Goal: Transaction & Acquisition: Purchase product/service

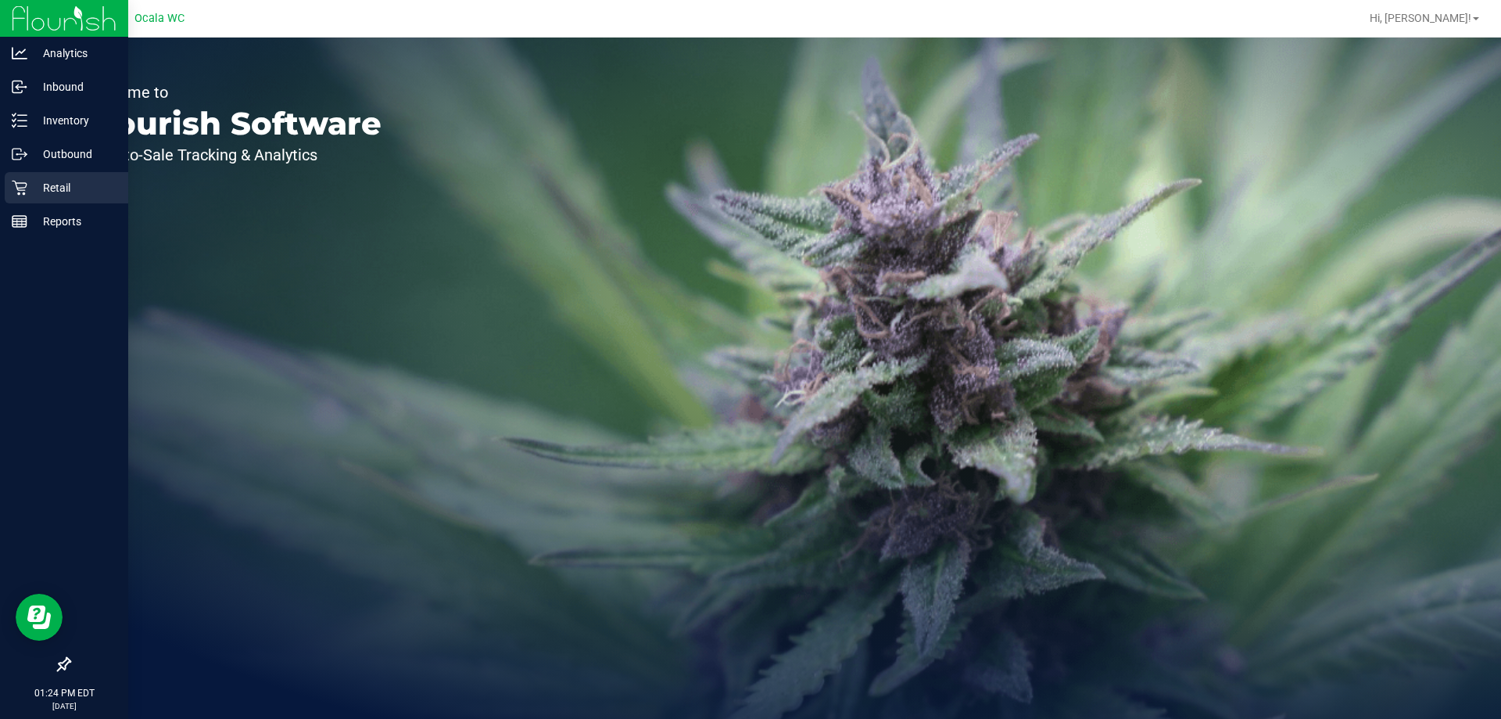
click at [21, 188] on icon at bounding box center [20, 188] width 16 height 16
click at [41, 195] on p "Retail" at bounding box center [74, 187] width 94 height 19
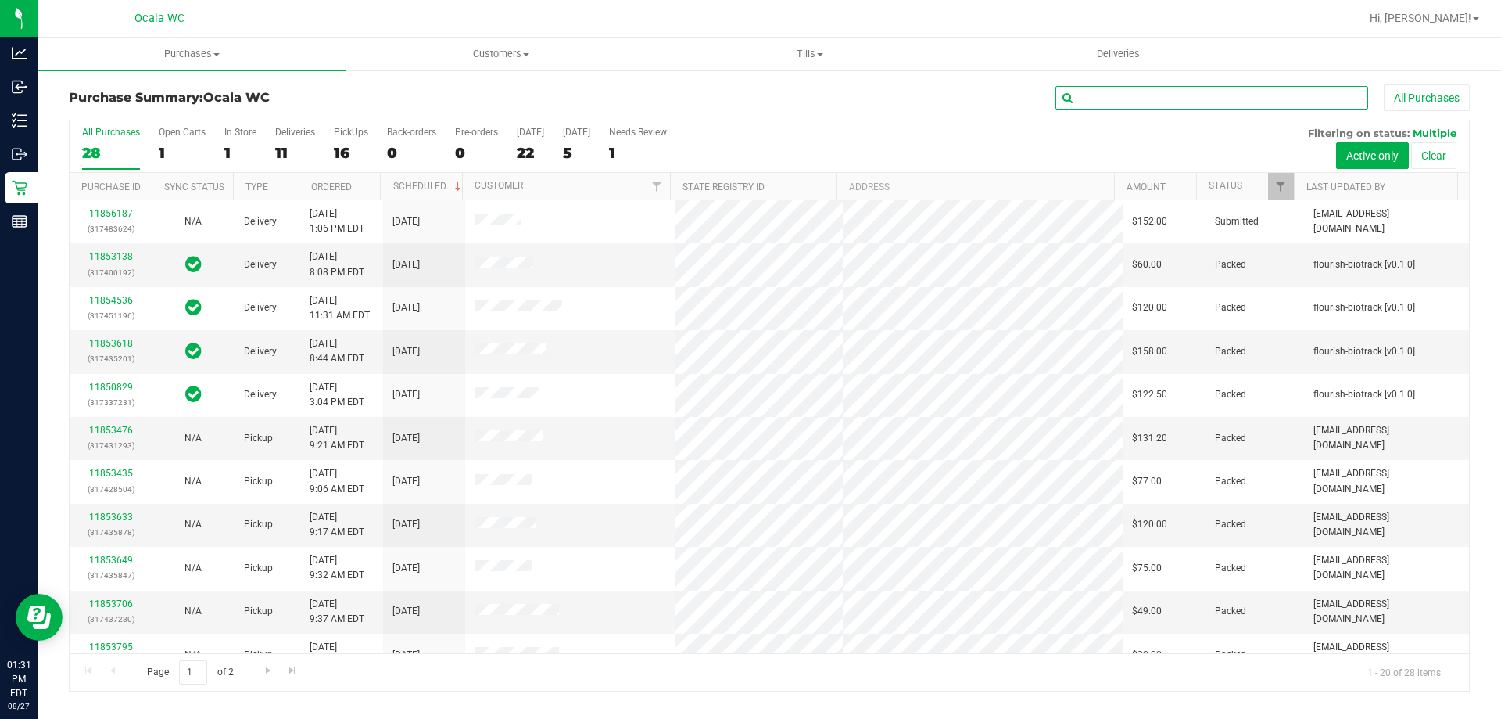
click at [1261, 100] on input "text" at bounding box center [1212, 97] width 313 height 23
drag, startPoint x: 1261, startPoint y: 100, endPoint x: 501, endPoint y: 52, distance: 760.8
click at [501, 52] on span "Customers" at bounding box center [500, 54] width 307 height 14
click at [414, 88] on span "All customers" at bounding box center [402, 94] width 113 height 13
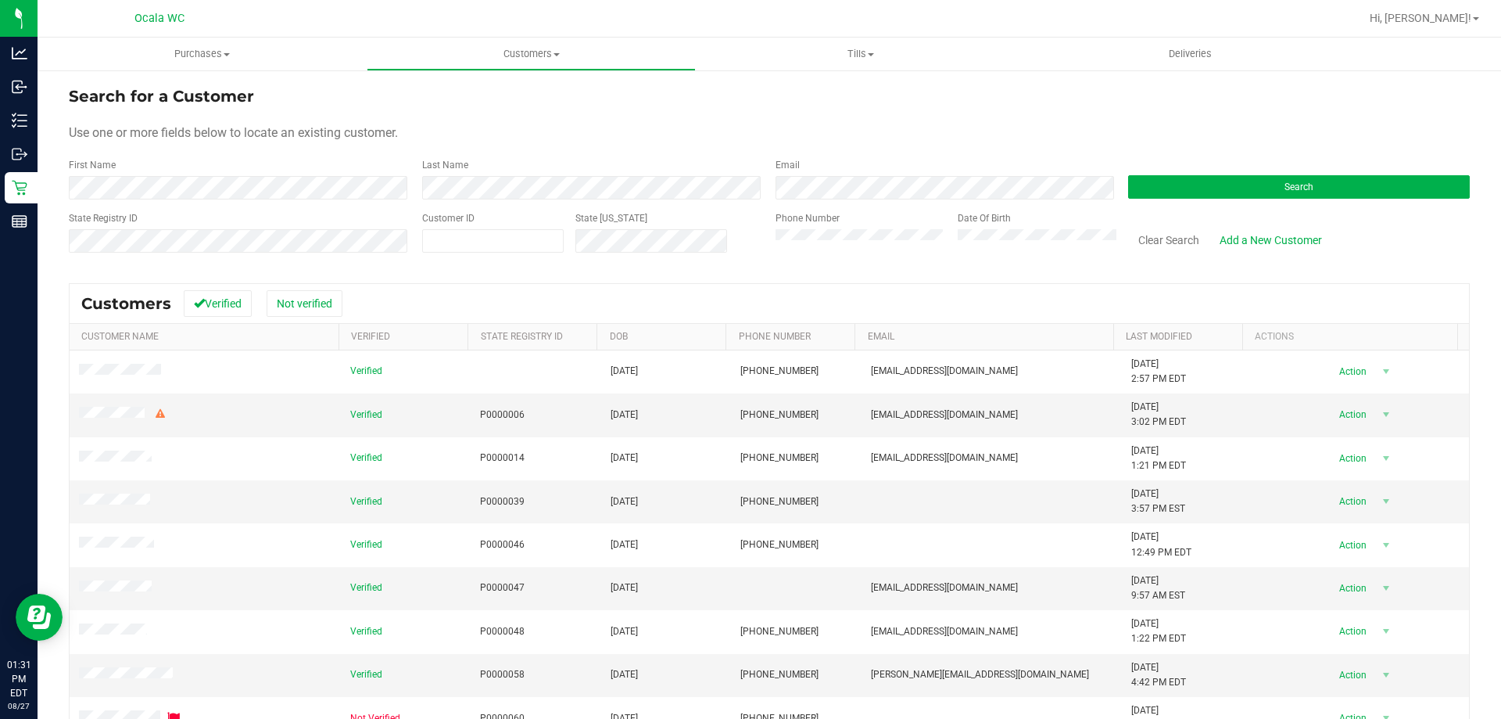
drag, startPoint x: 381, startPoint y: 181, endPoint x: 540, endPoint y: 104, distance: 177.0
click at [540, 104] on div "Search for a Customer" at bounding box center [769, 95] width 1401 height 23
click at [1257, 179] on button "Search" at bounding box center [1299, 186] width 342 height 23
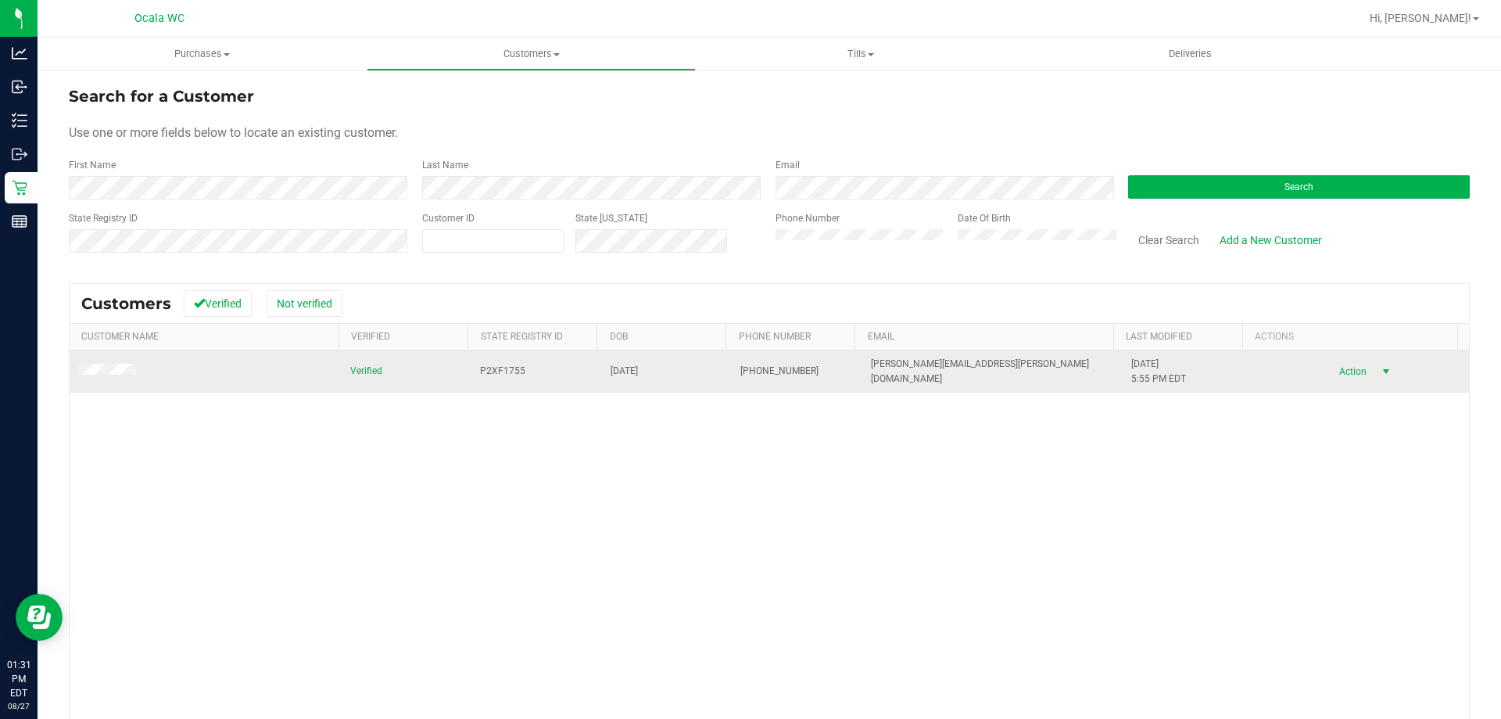
click at [1330, 375] on span "Action" at bounding box center [1350, 371] width 51 height 22
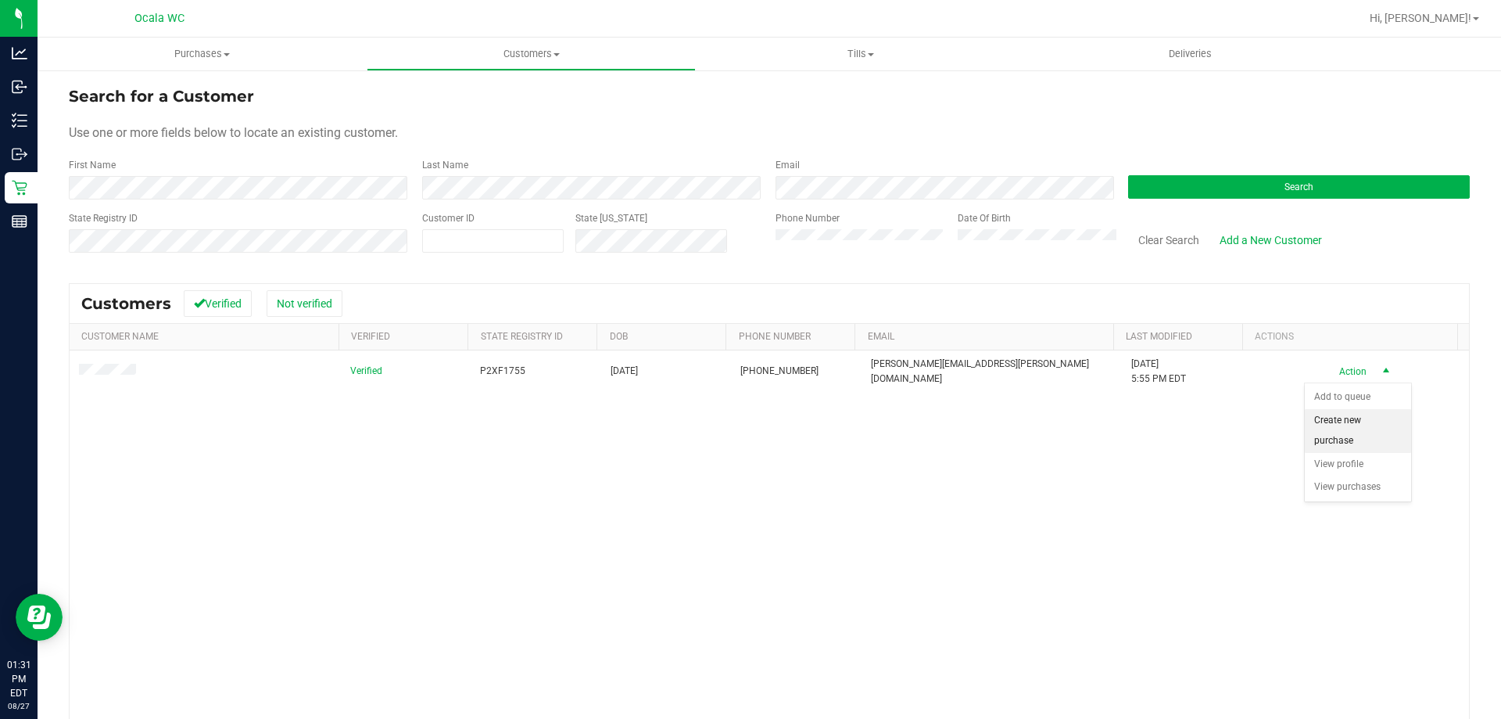
click at [1328, 425] on li "Create new purchase" at bounding box center [1358, 430] width 106 height 43
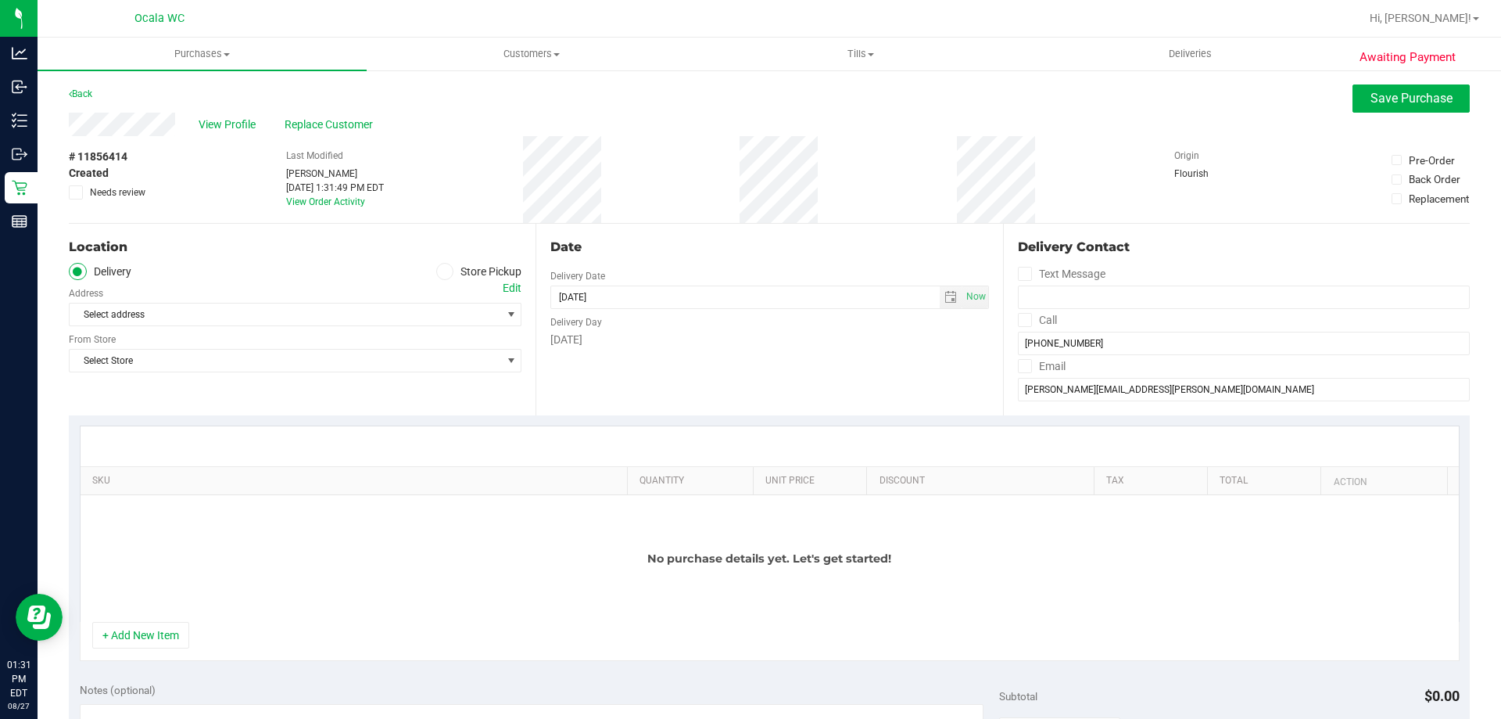
click at [448, 275] on span at bounding box center [445, 272] width 18 height 18
click at [0, 0] on input "Store Pickup" at bounding box center [0, 0] width 0 height 0
click at [508, 310] on span "select" at bounding box center [511, 314] width 13 height 13
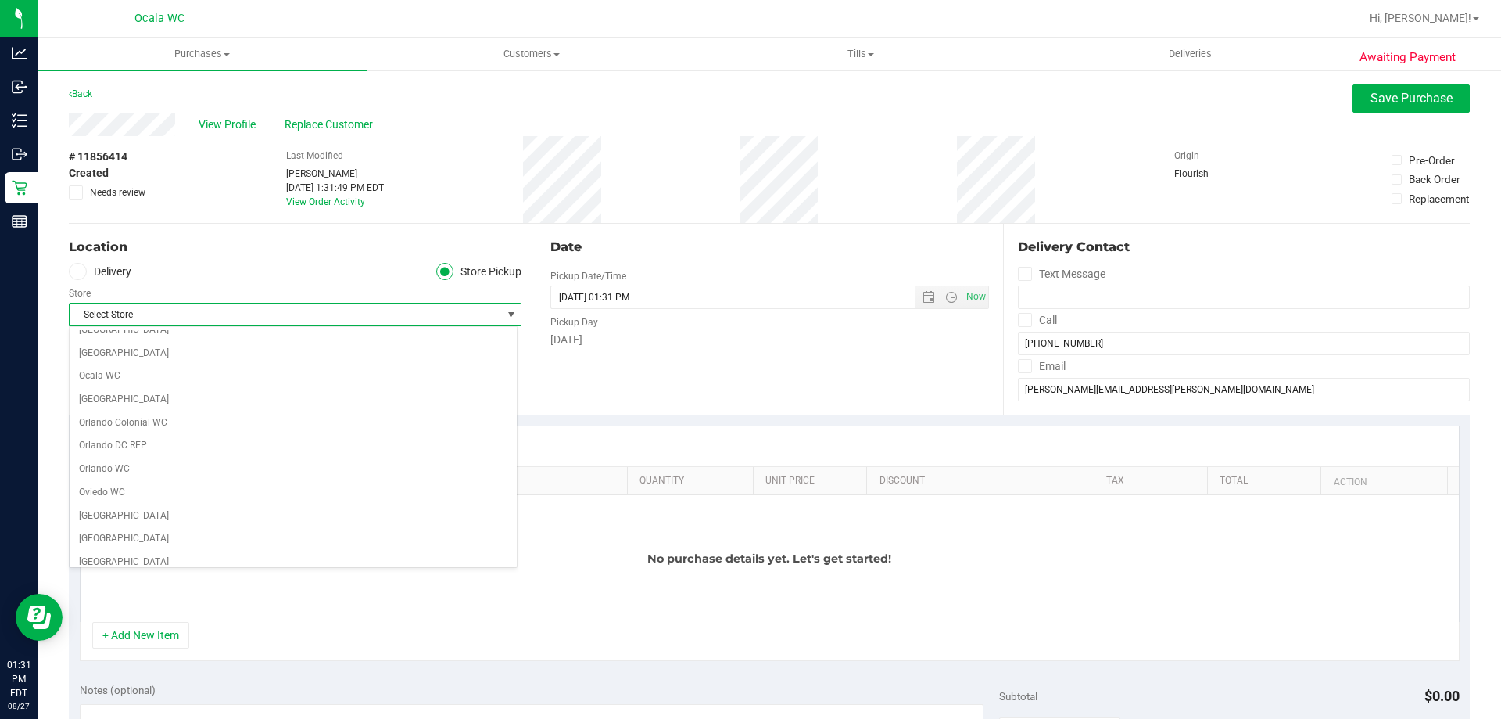
scroll to position [626, 0]
click at [87, 410] on li "Ocala WC" at bounding box center [293, 412] width 447 height 23
click at [233, 378] on div "Location Delivery Store Pickup Store Ocala WC Select Store [PERSON_NAME][GEOGRA…" at bounding box center [302, 320] width 467 height 192
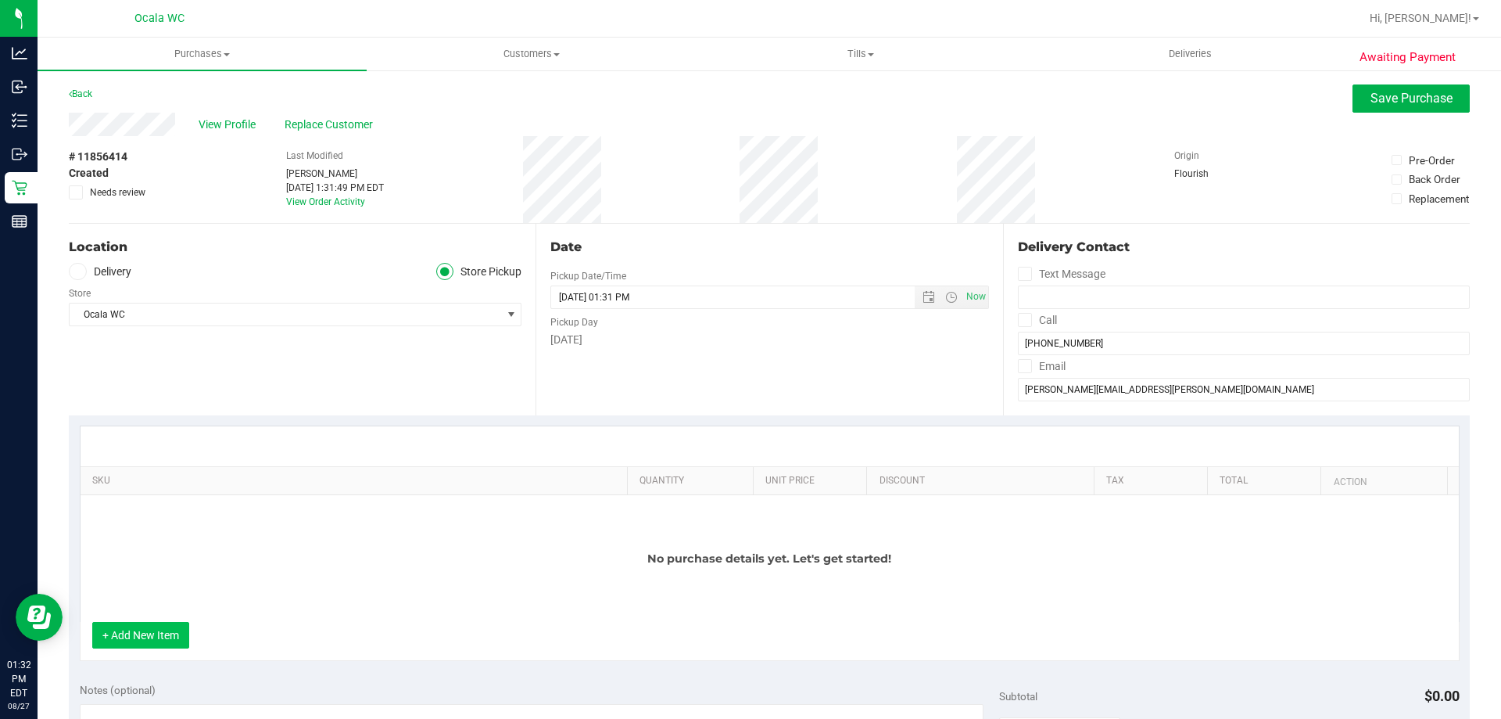
click at [120, 622] on button "+ Add New Item" at bounding box center [140, 635] width 97 height 27
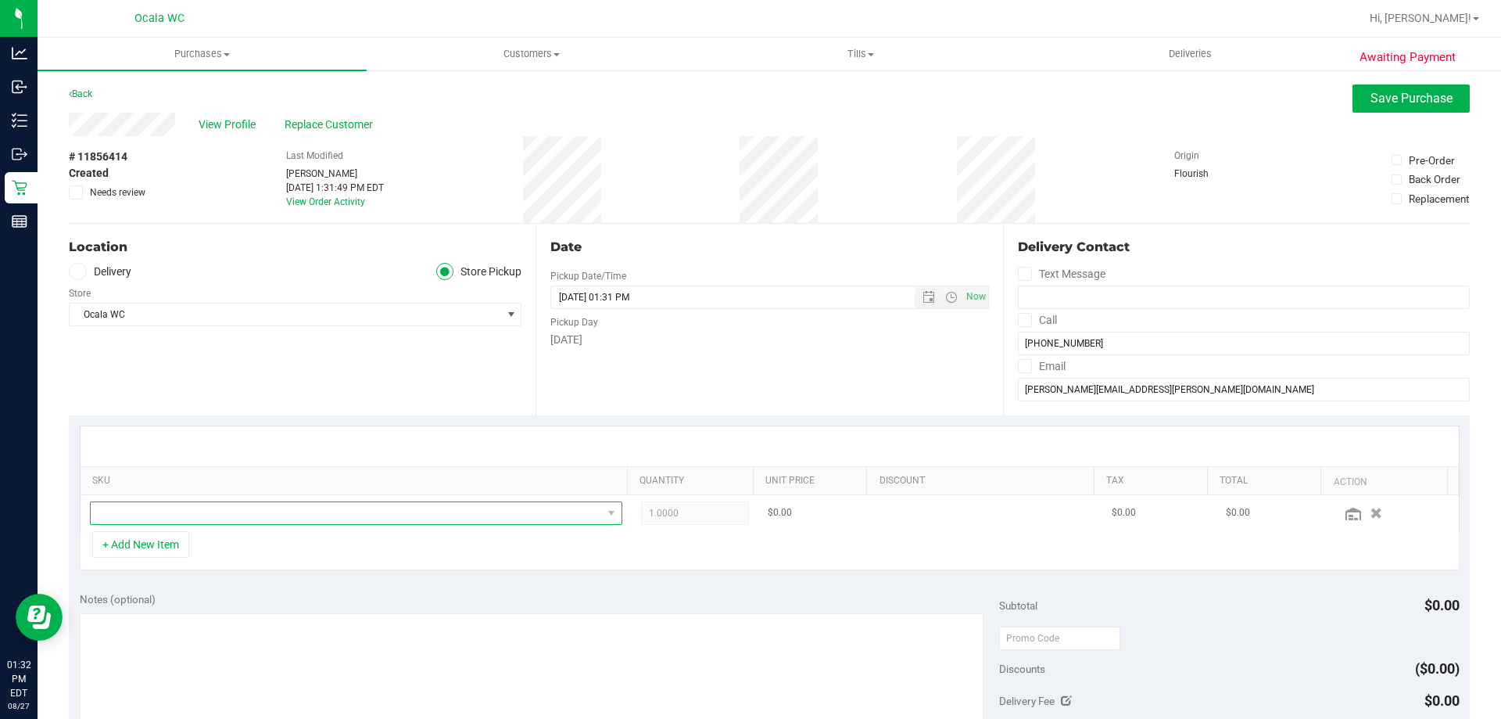
click at [184, 515] on span "NO DATA FOUND" at bounding box center [346, 513] width 511 height 22
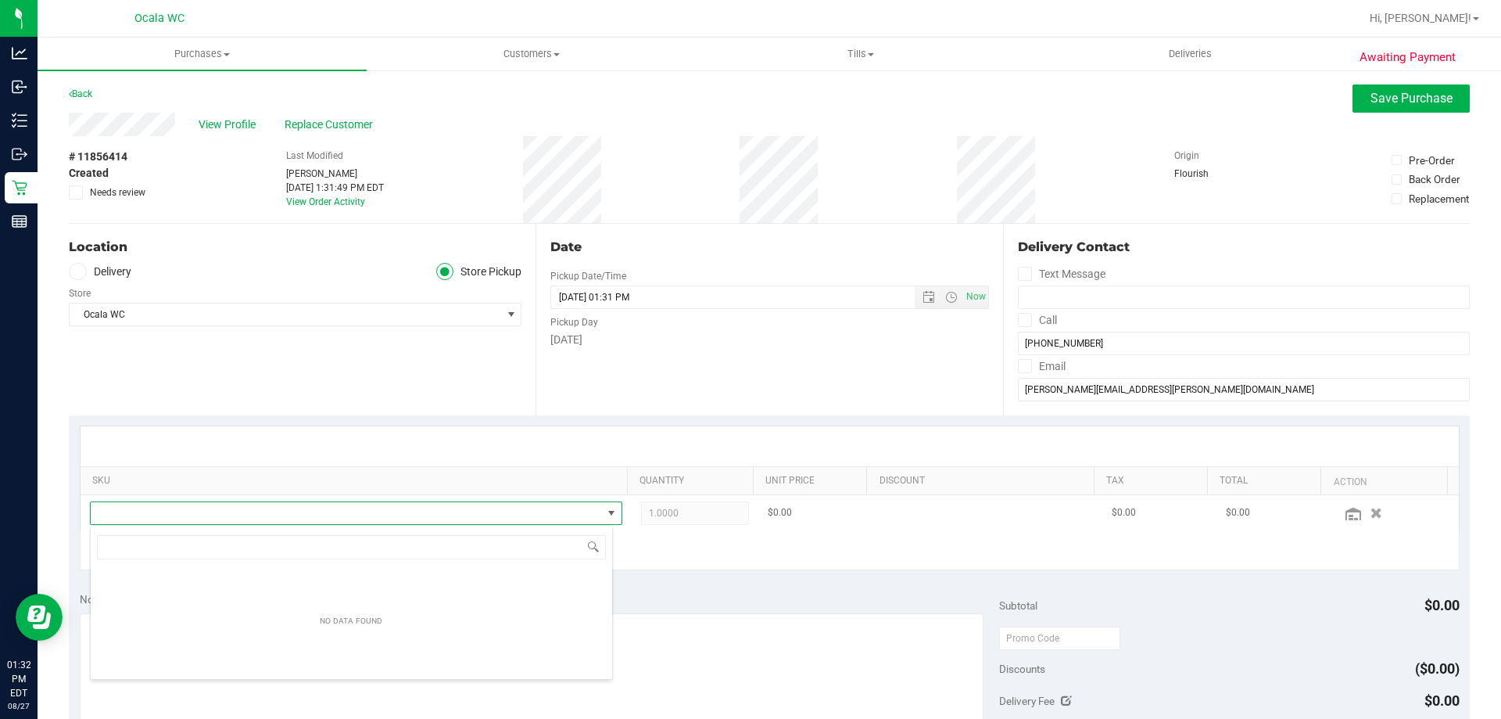
scroll to position [23, 518]
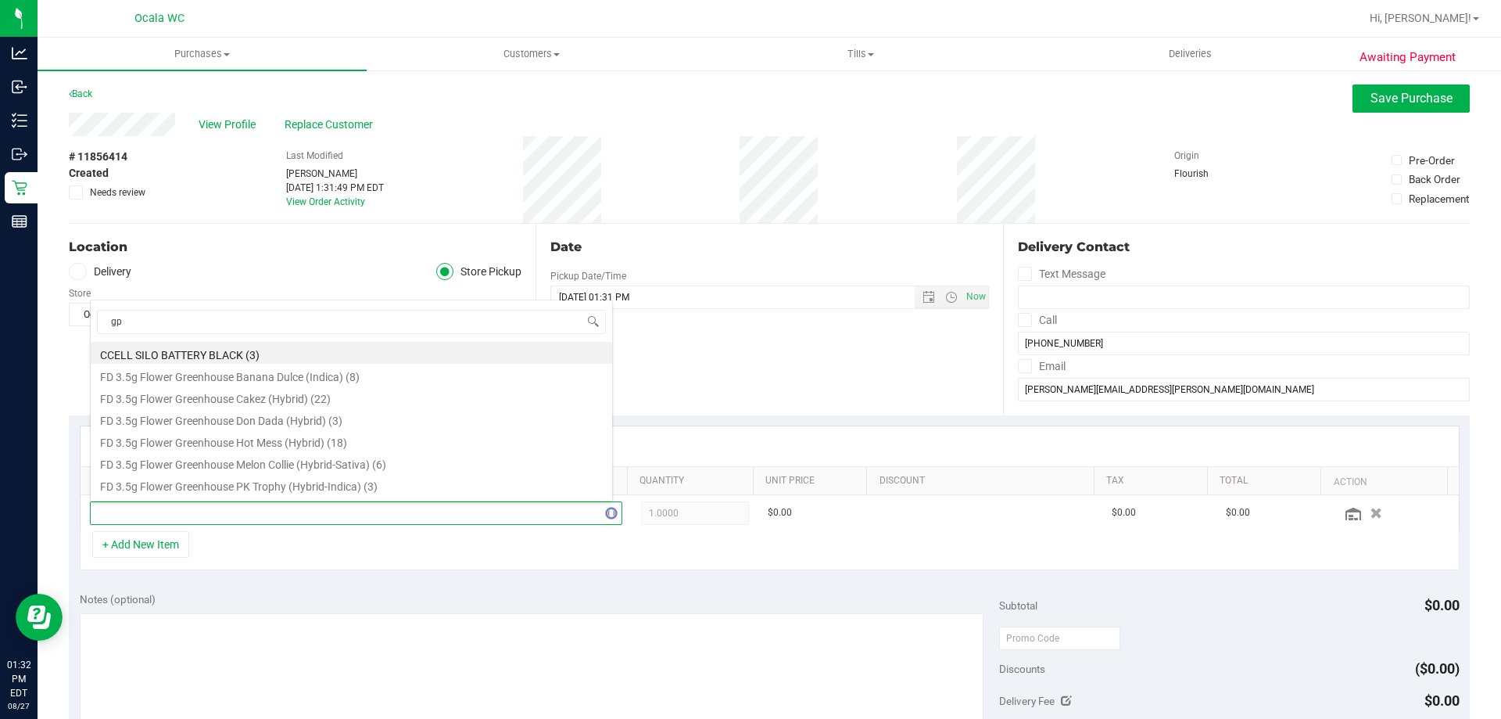
type input "gpe"
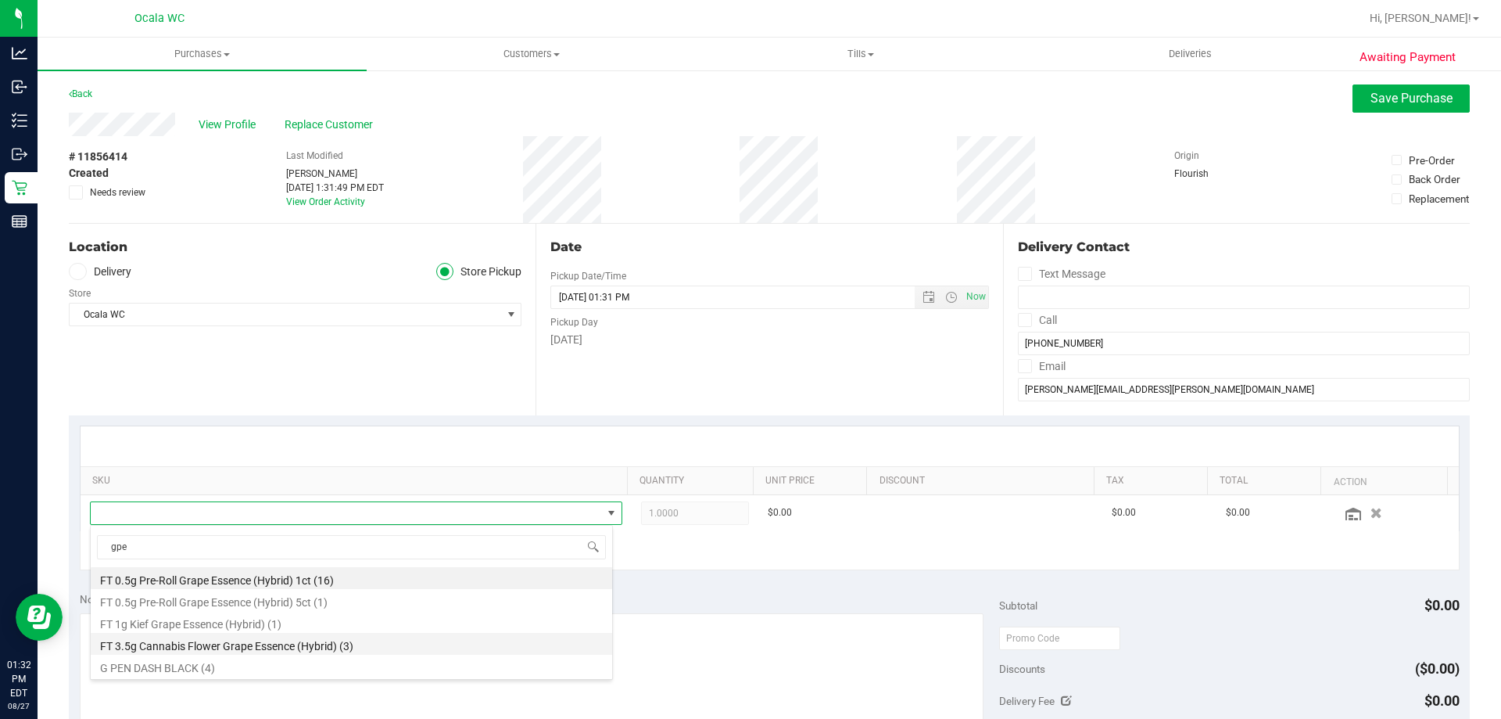
click at [293, 642] on li "FT 3.5g Cannabis Flower Grape Essence (Hybrid) (3)" at bounding box center [352, 644] width 522 height 22
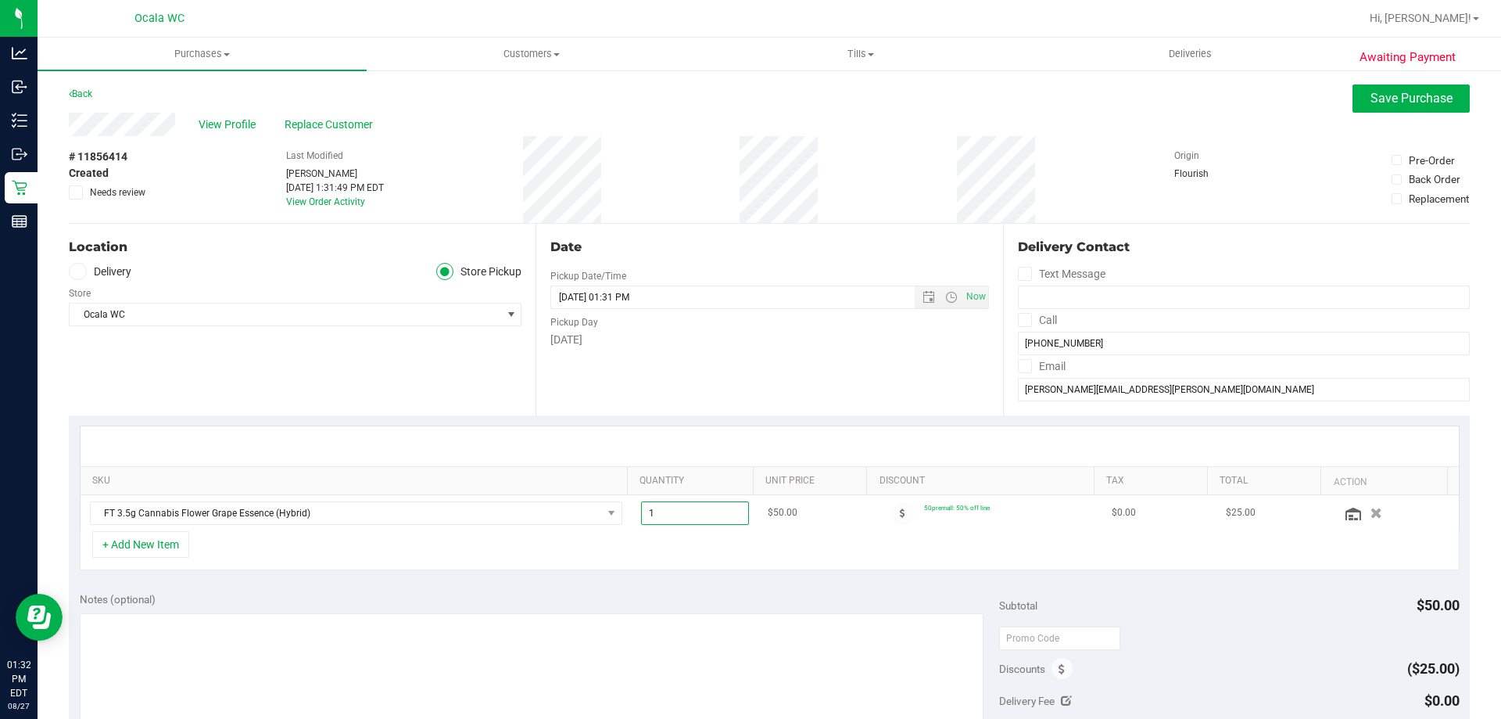
click at [701, 515] on span "1.00 1" at bounding box center [695, 512] width 109 height 23
type input "2"
type input "2.00"
click at [683, 546] on div "+ Add New Item" at bounding box center [770, 550] width 1380 height 39
click at [1385, 91] on span "Save Purchase" at bounding box center [1412, 98] width 82 height 15
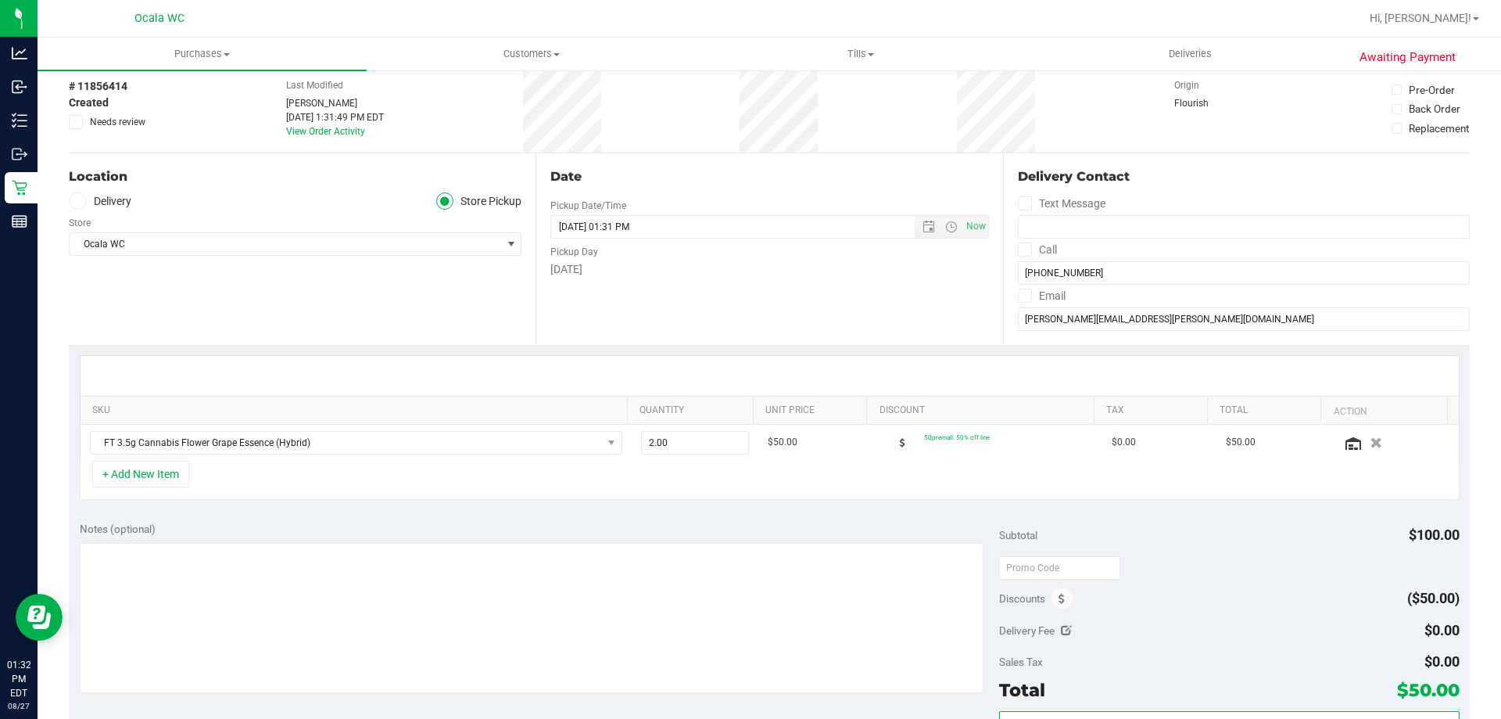
scroll to position [391, 0]
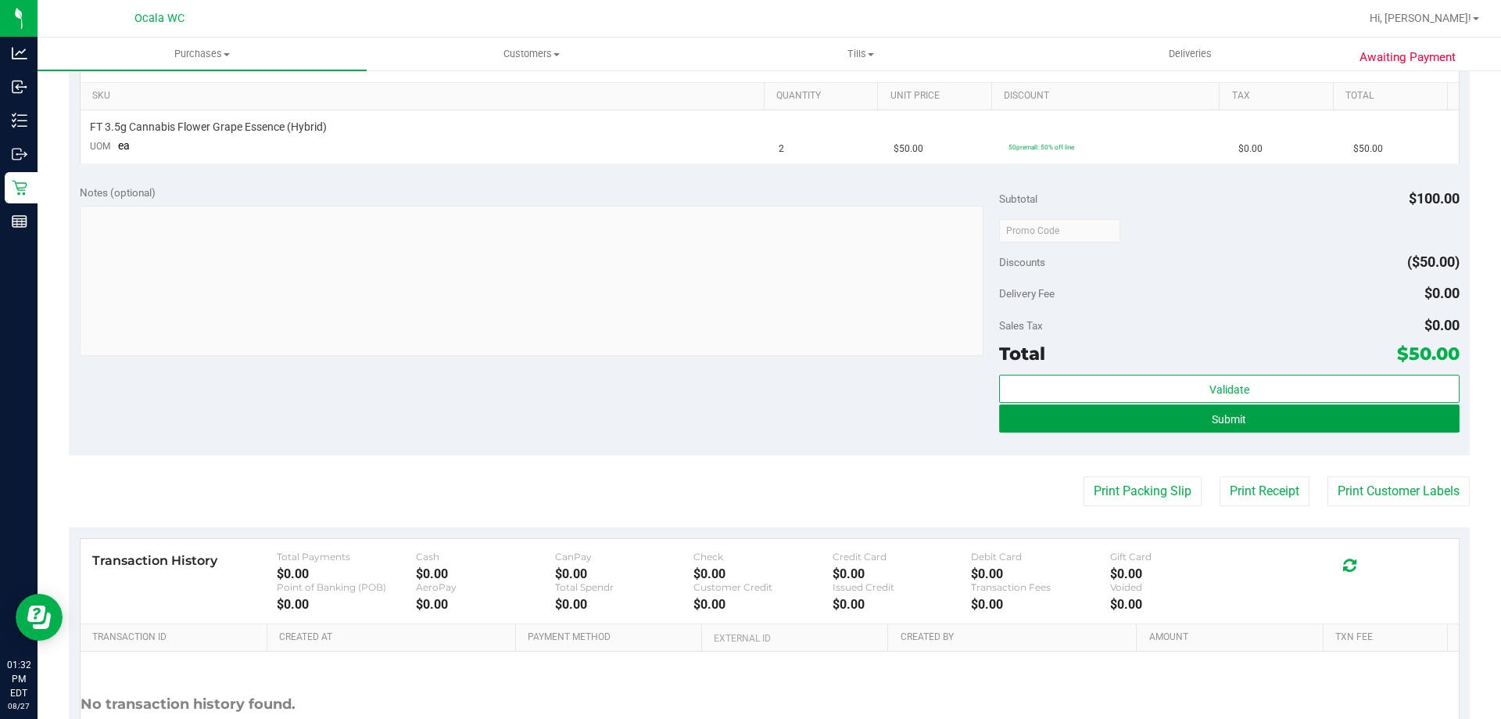
click at [1232, 425] on button "Submit" at bounding box center [1229, 418] width 460 height 28
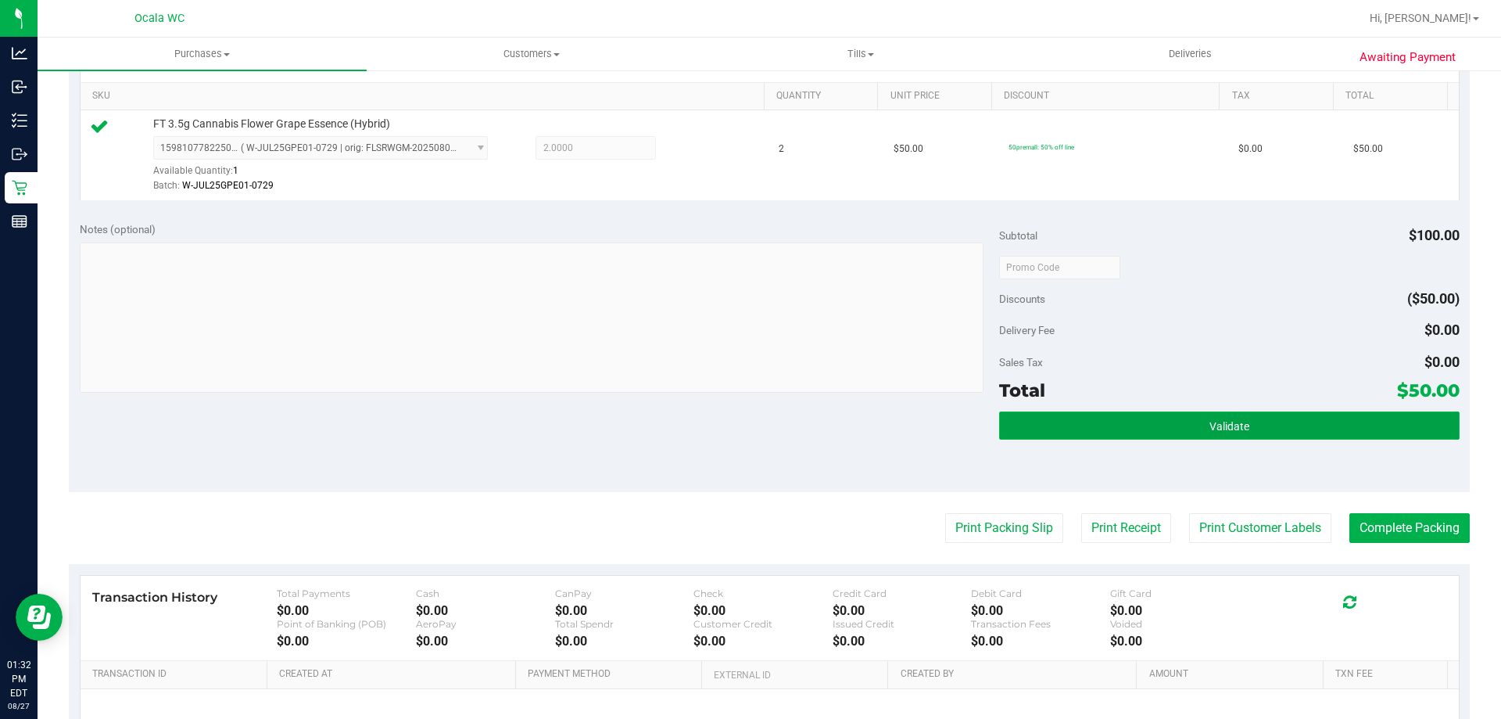
click at [1199, 435] on button "Validate" at bounding box center [1229, 425] width 460 height 28
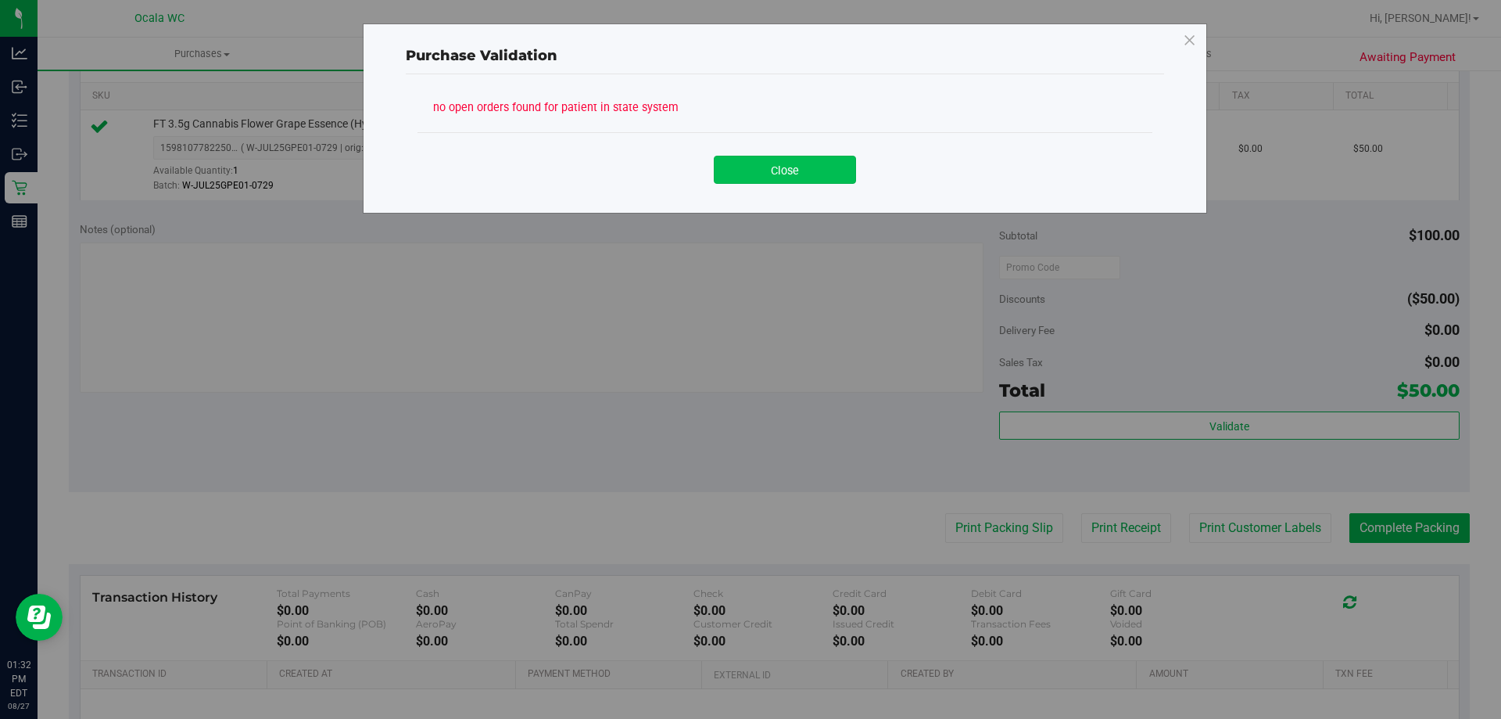
click at [801, 171] on button "Close" at bounding box center [785, 170] width 142 height 28
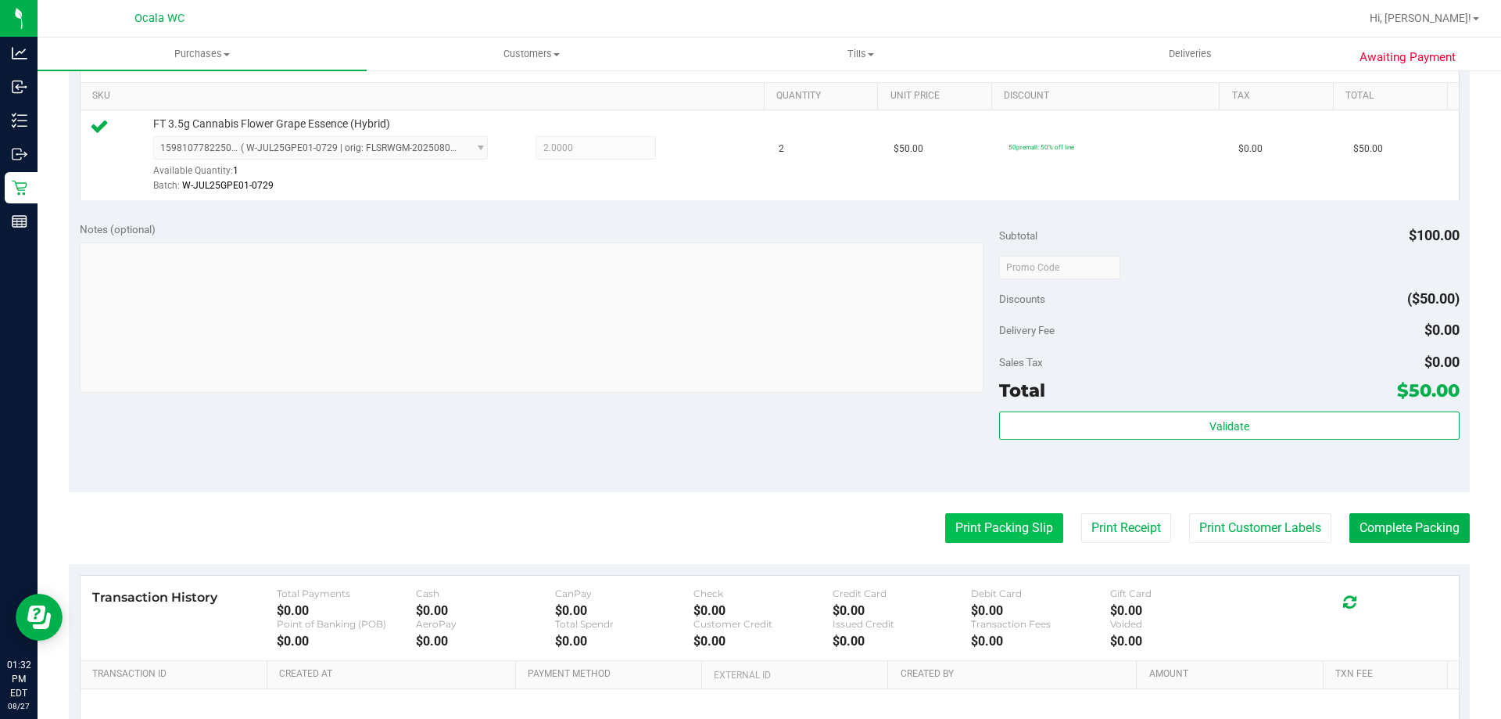
click at [1004, 522] on button "Print Packing Slip" at bounding box center [1004, 528] width 118 height 30
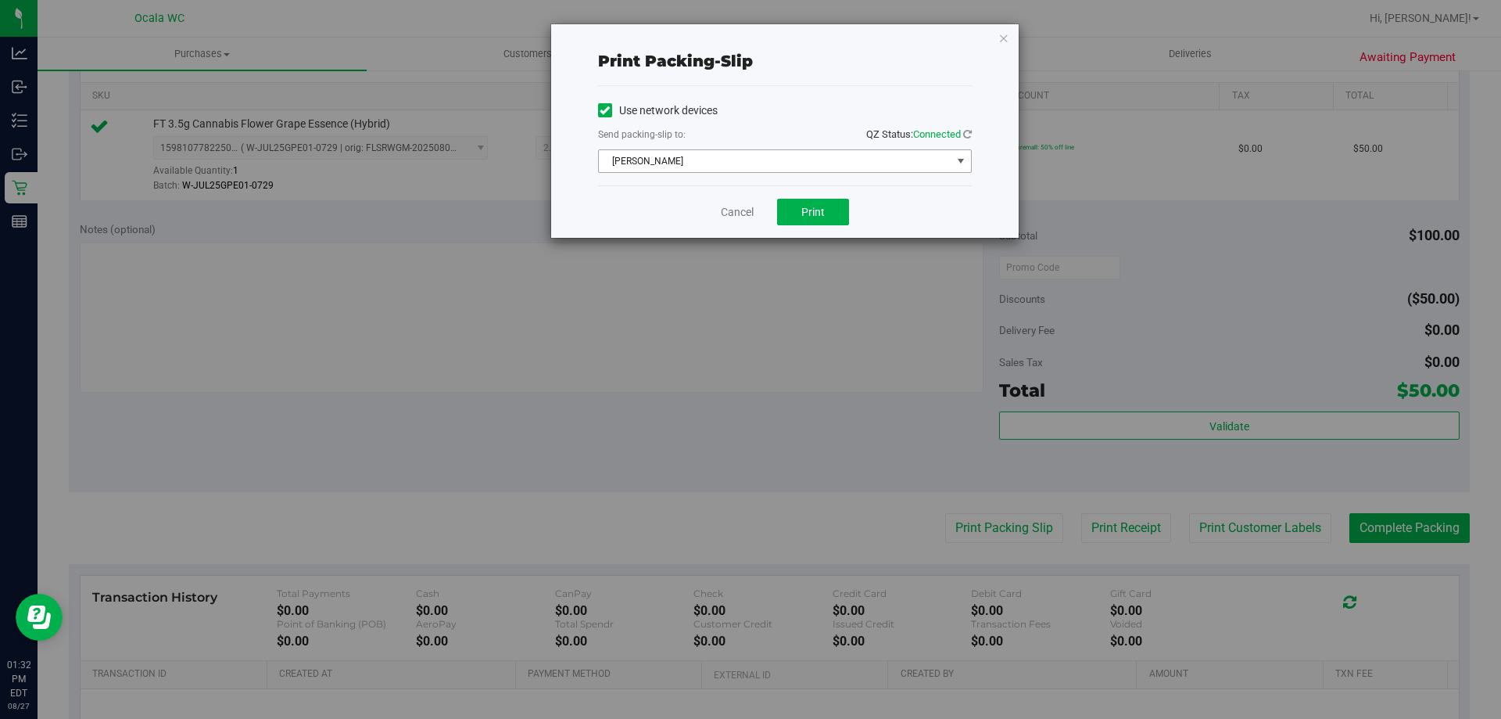
click at [955, 162] on span "select" at bounding box center [961, 161] width 13 height 13
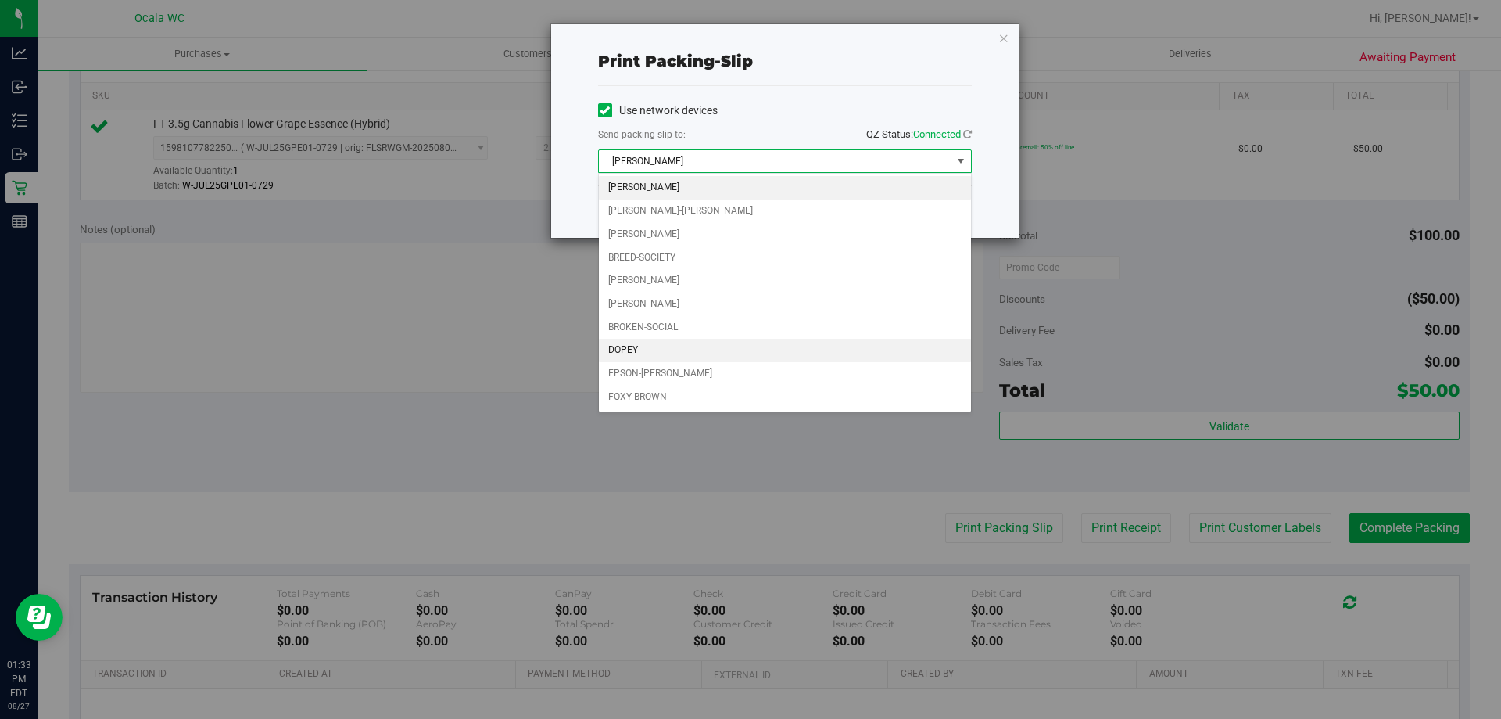
click at [623, 344] on li "DOPEY" at bounding box center [785, 350] width 372 height 23
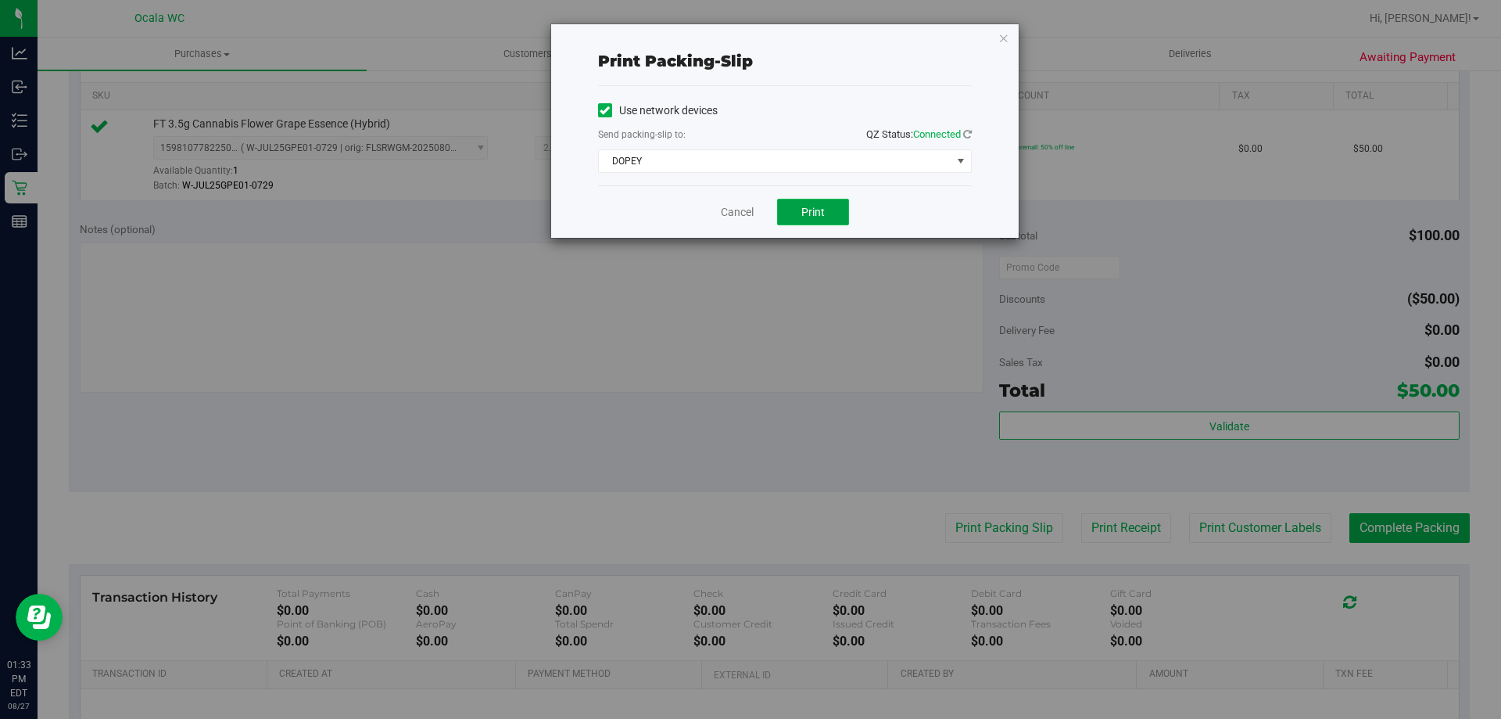
click at [821, 212] on span "Print" at bounding box center [813, 212] width 23 height 13
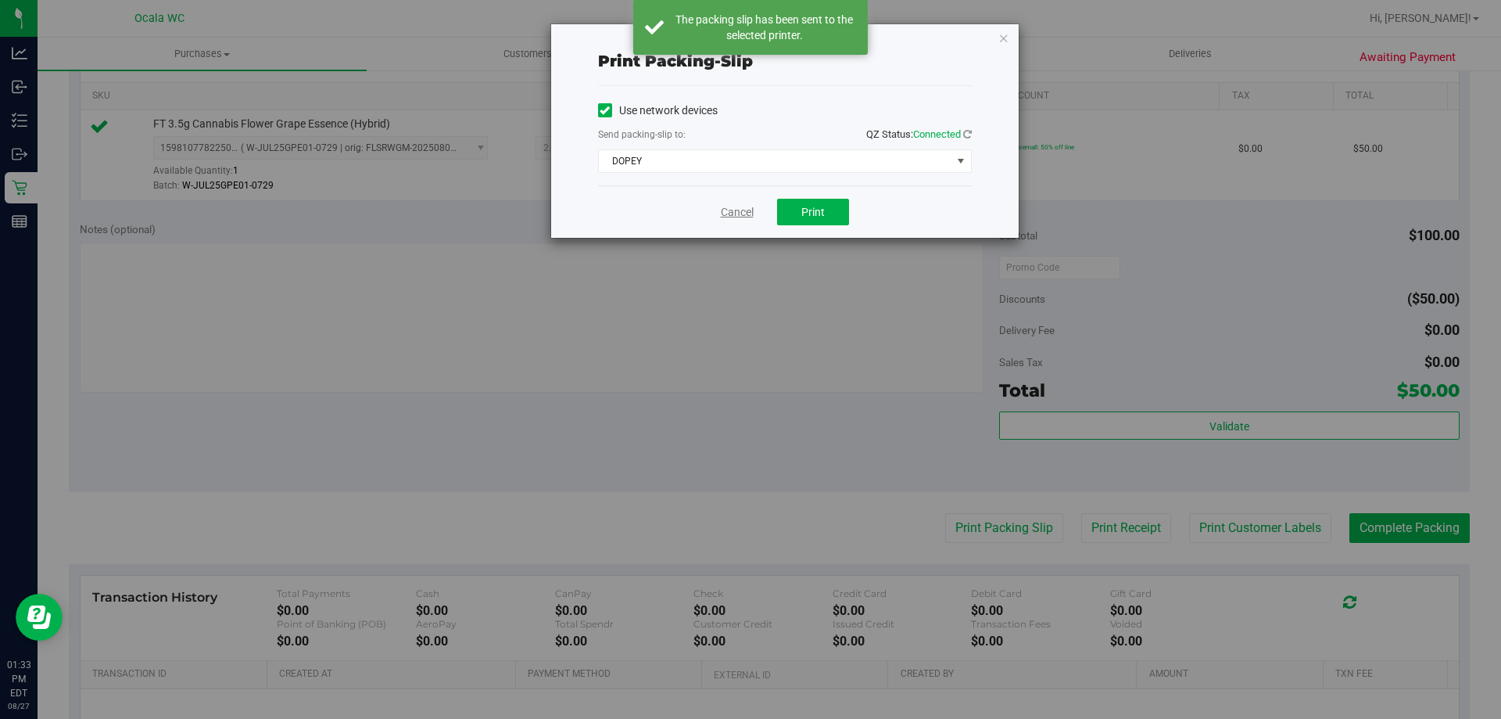
click at [736, 217] on link "Cancel" at bounding box center [737, 212] width 33 height 16
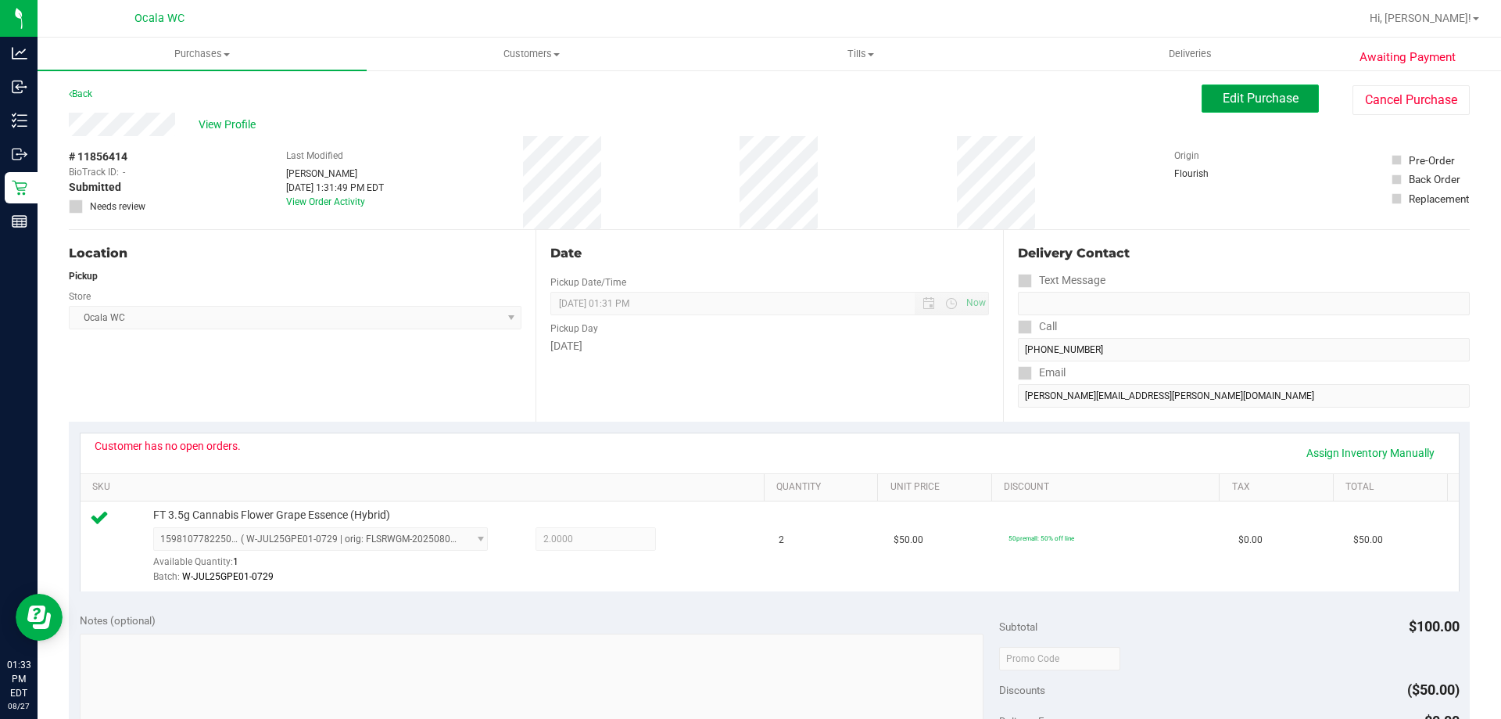
click at [1232, 94] on span "Edit Purchase" at bounding box center [1261, 98] width 76 height 15
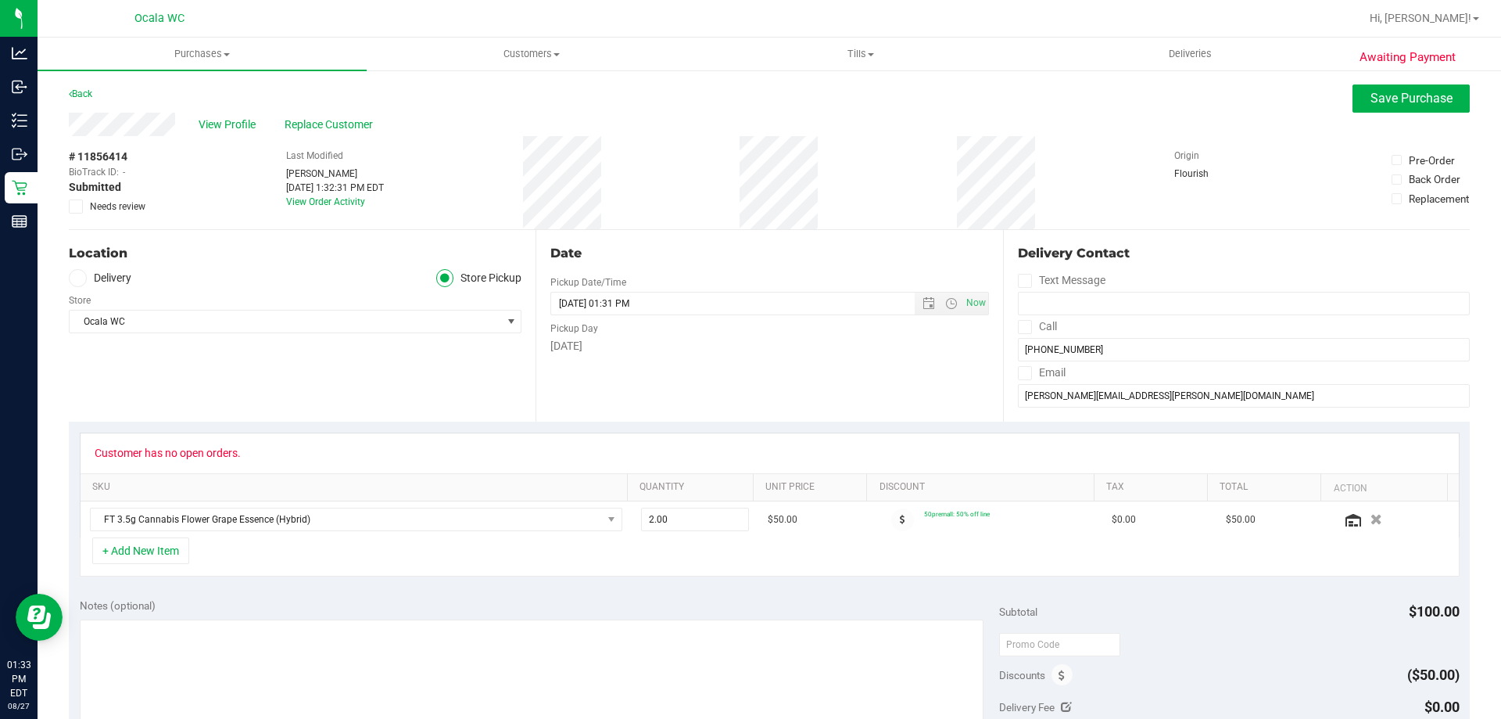
click at [77, 206] on icon at bounding box center [76, 206] width 10 height 0
click at [0, 0] on input "Needs review" at bounding box center [0, 0] width 0 height 0
click at [1423, 99] on span "Save Purchase" at bounding box center [1412, 98] width 82 height 15
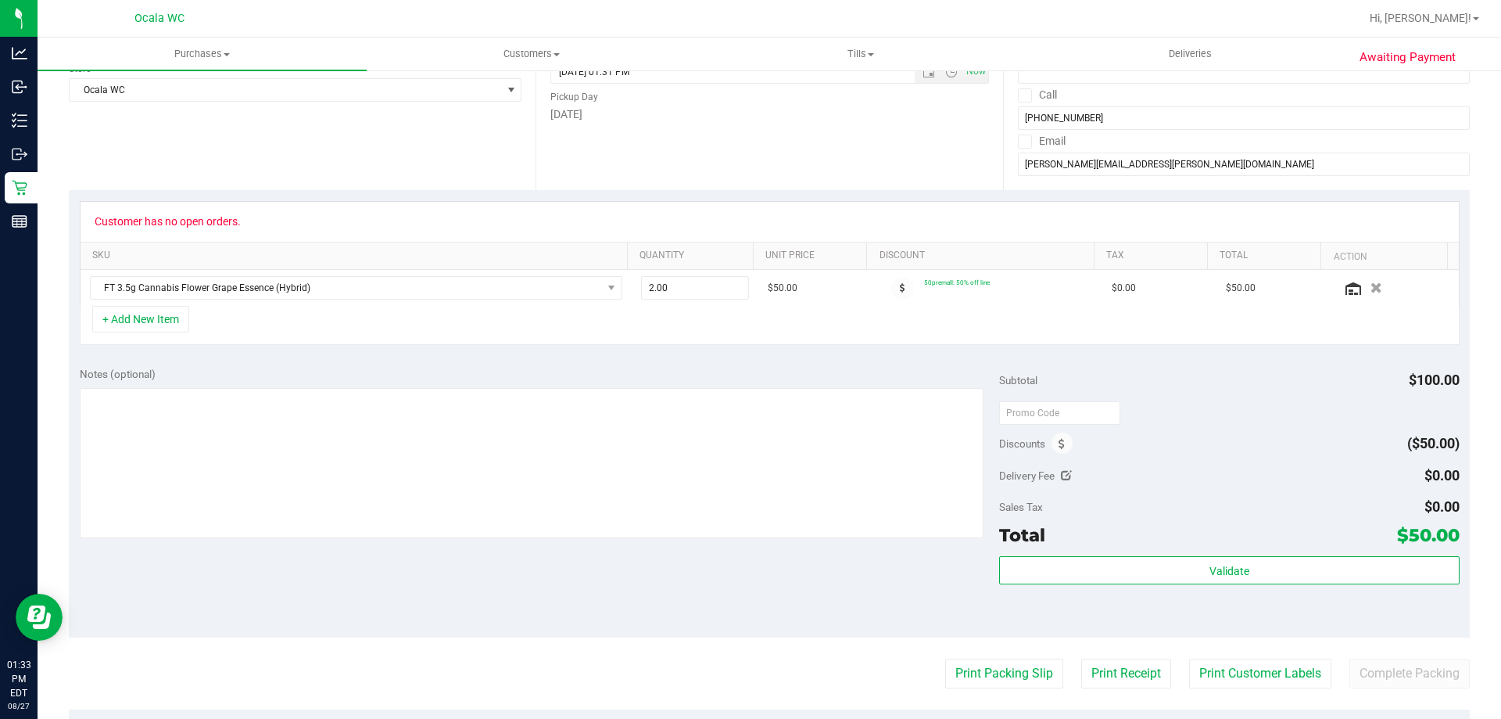
scroll to position [235, 0]
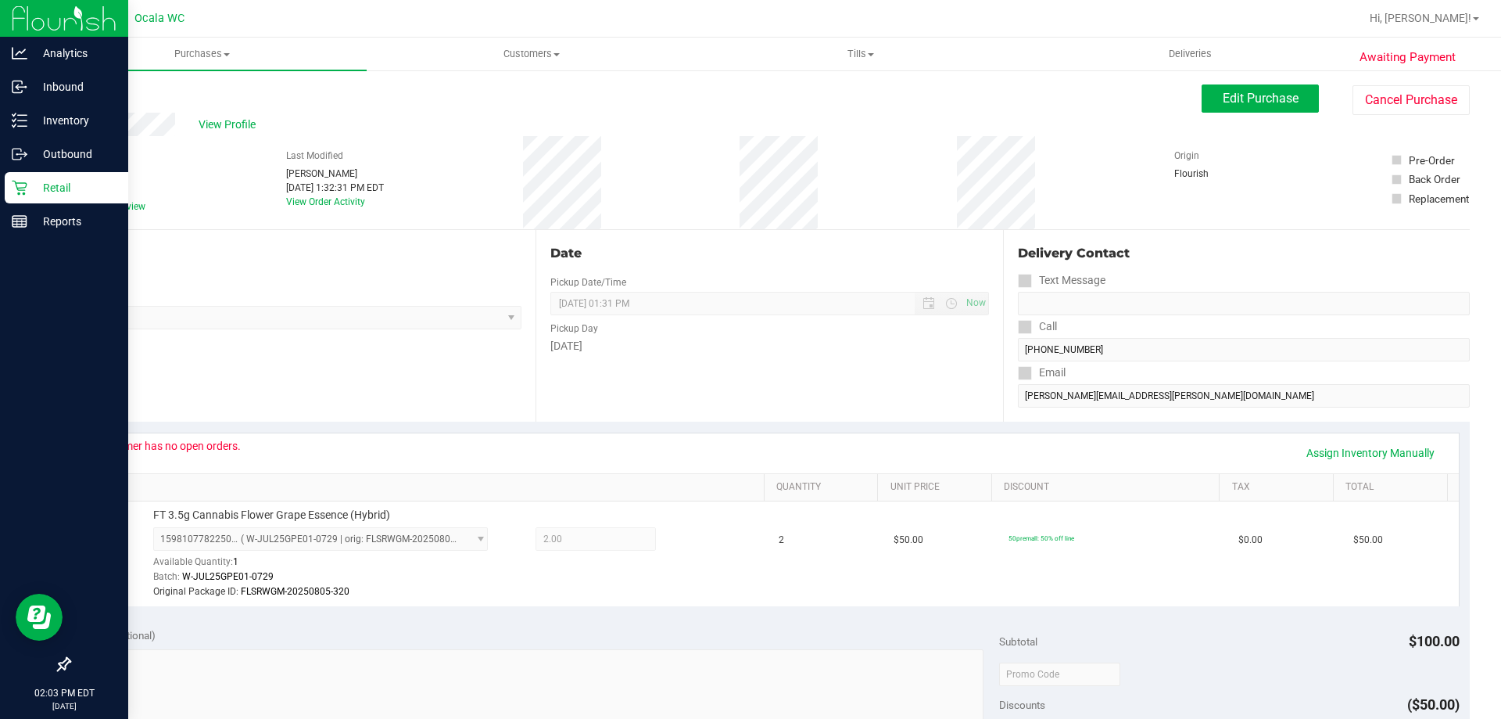
click at [21, 195] on div "Retail" at bounding box center [67, 187] width 124 height 31
